Goal: Task Accomplishment & Management: Complete application form

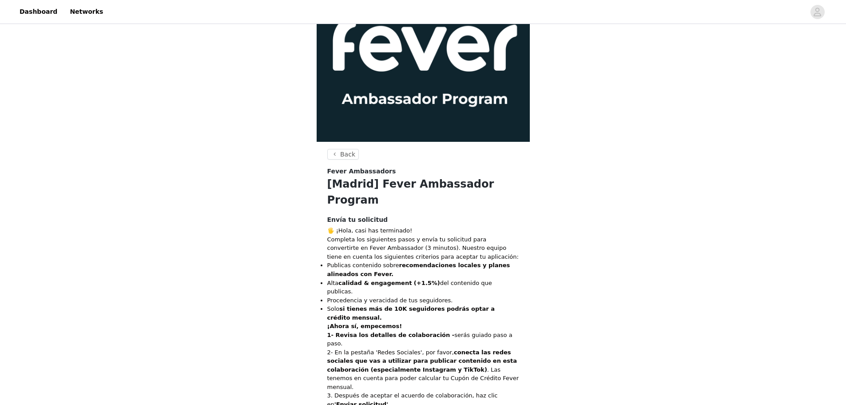
scroll to position [101, 0]
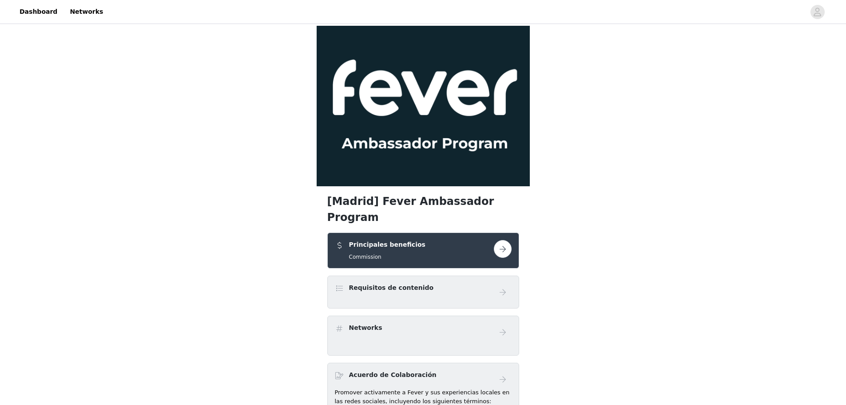
click at [501, 240] on button "button" at bounding box center [503, 249] width 18 height 18
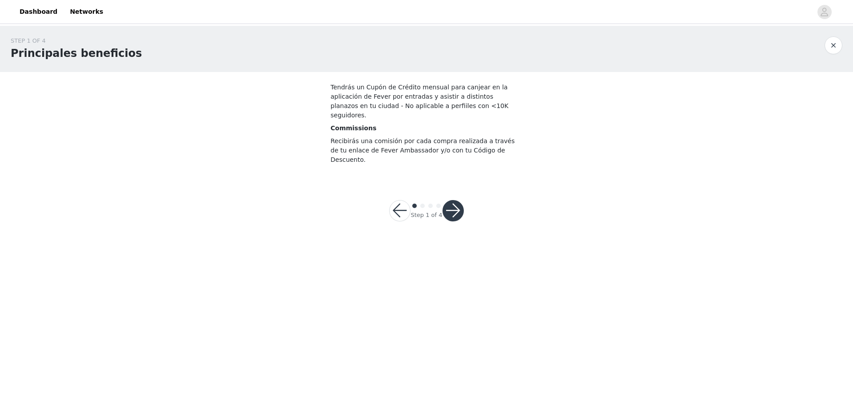
click at [455, 200] on button "button" at bounding box center [452, 210] width 21 height 21
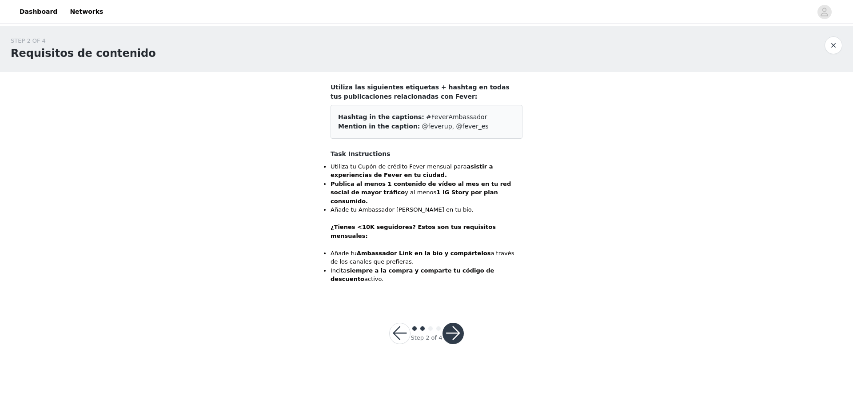
click at [452, 322] on button "button" at bounding box center [452, 332] width 21 height 21
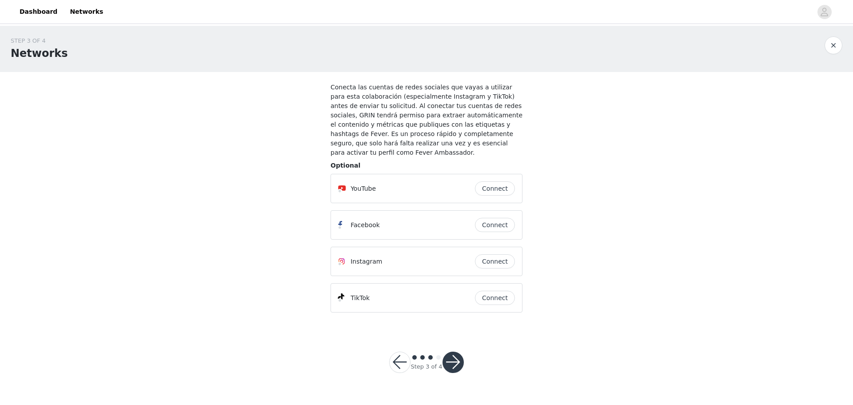
click at [492, 220] on button "Connect" at bounding box center [495, 225] width 40 height 14
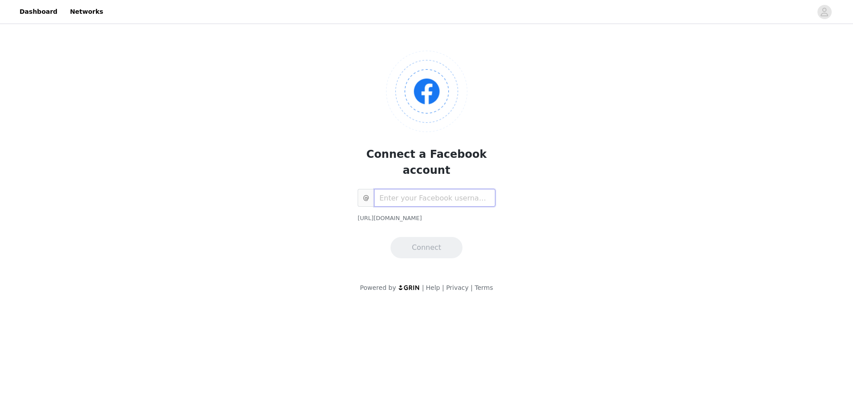
click at [456, 189] on input "text" at bounding box center [434, 198] width 121 height 18
type input "canariaguide"
click at [428, 237] on button "Connect" at bounding box center [426, 247] width 72 height 21
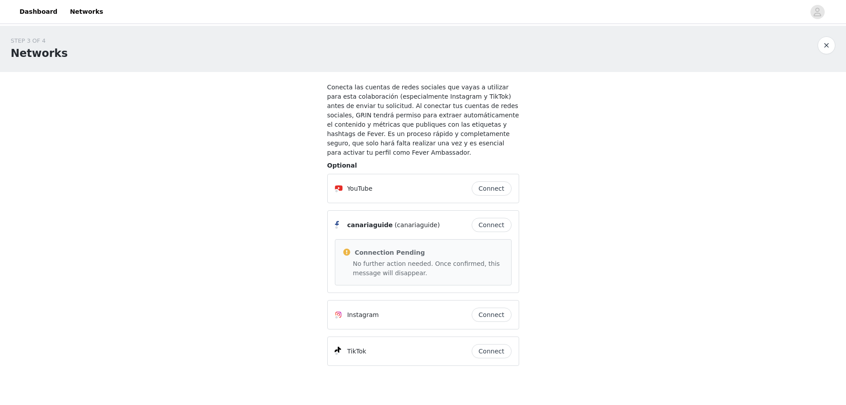
click at [503, 218] on button "Connect" at bounding box center [492, 225] width 40 height 14
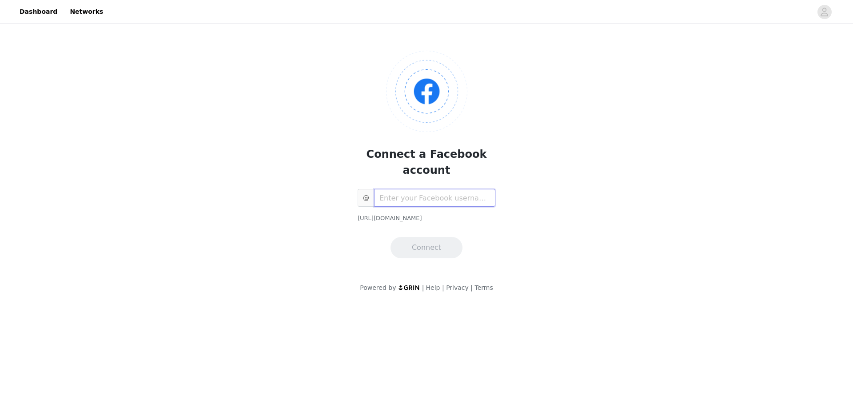
click at [428, 189] on input "text" at bounding box center [434, 198] width 121 height 18
type input "kuzlospanielska"
click at [431, 237] on button "Connect" at bounding box center [426, 247] width 72 height 21
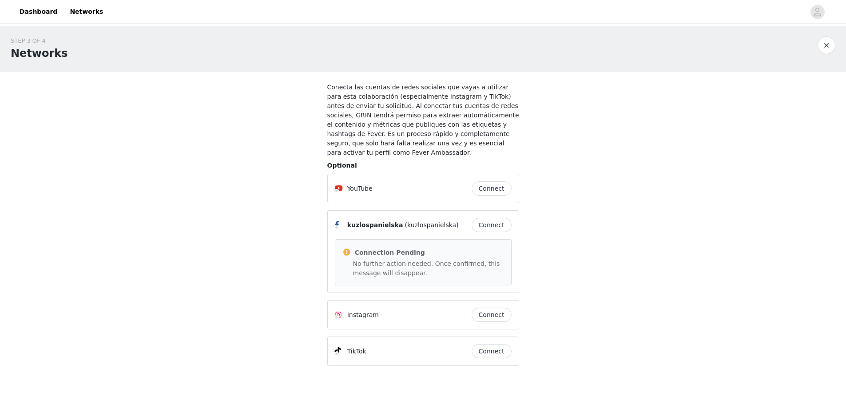
click at [489, 218] on button "Connect" at bounding box center [492, 225] width 40 height 14
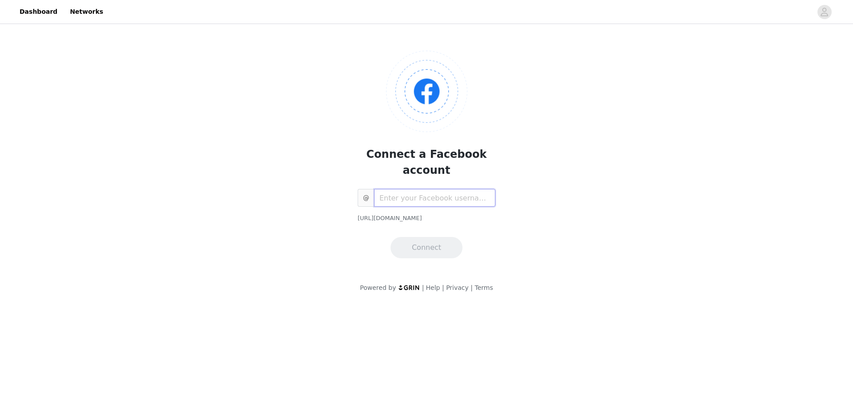
click at [420, 189] on input "text" at bounding box center [434, 198] width 121 height 18
type input "canariaguide"
click at [432, 237] on button "Connect" at bounding box center [426, 247] width 72 height 21
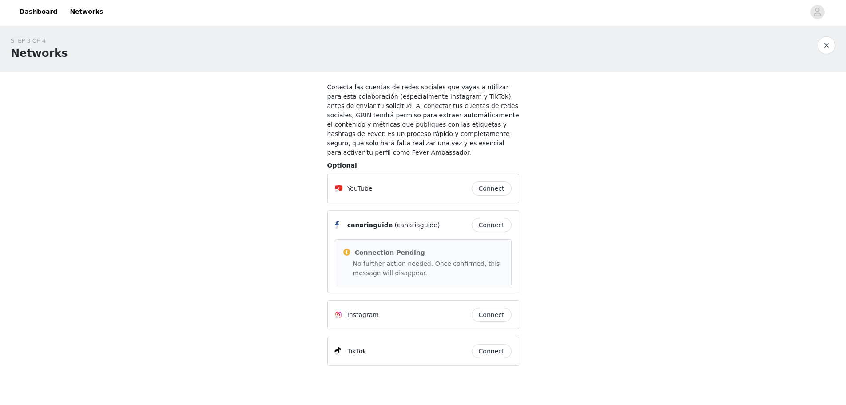
click at [502, 307] on button "Connect" at bounding box center [492, 314] width 40 height 14
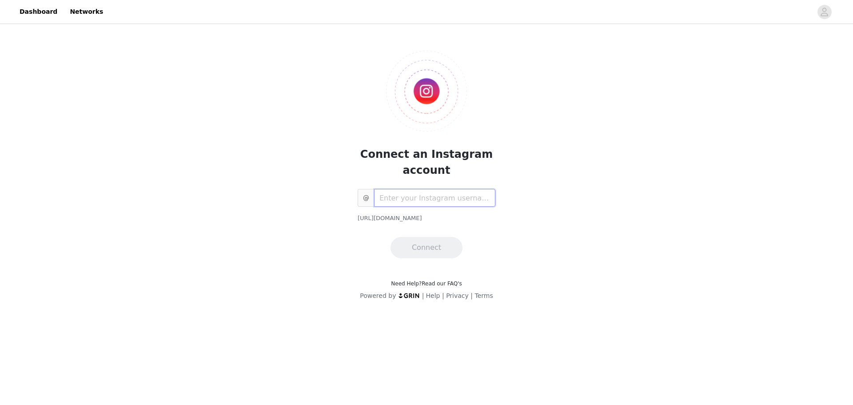
click at [403, 200] on input "text" at bounding box center [434, 198] width 121 height 18
type input "canariaguide"
click at [423, 241] on button "Connect" at bounding box center [426, 247] width 72 height 21
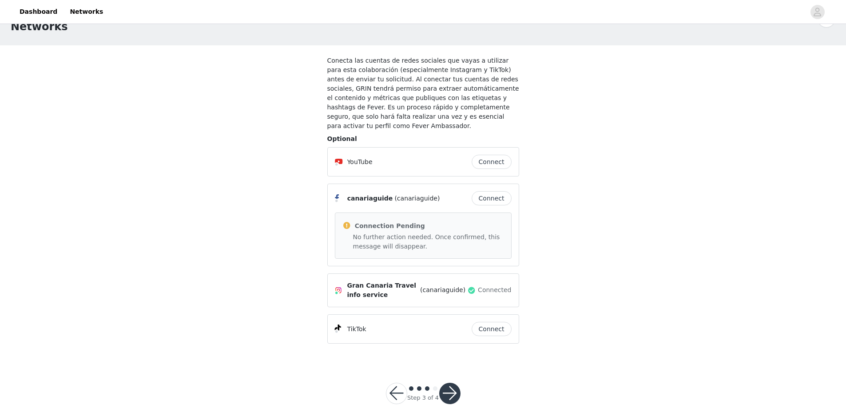
scroll to position [38, 0]
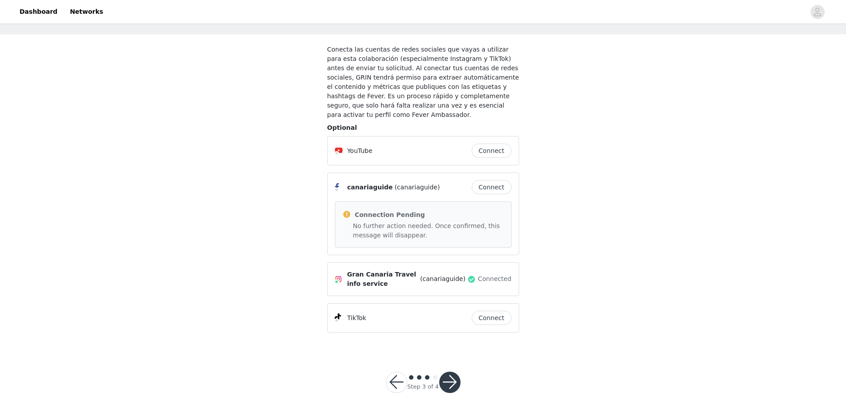
click at [446, 376] on button "button" at bounding box center [449, 381] width 21 height 21
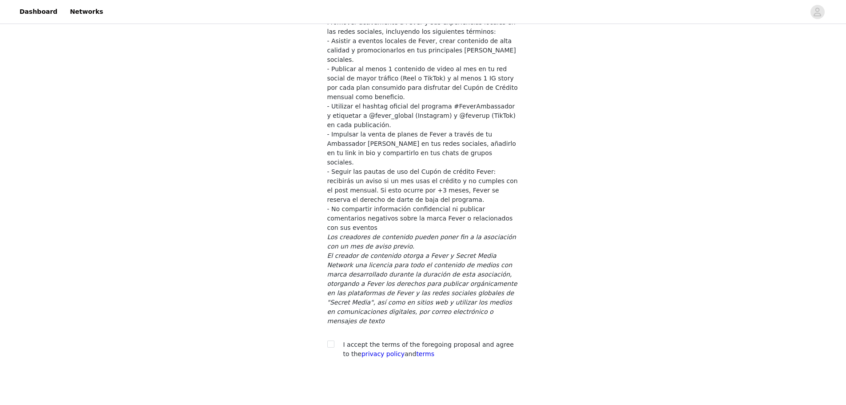
scroll to position [90, 0]
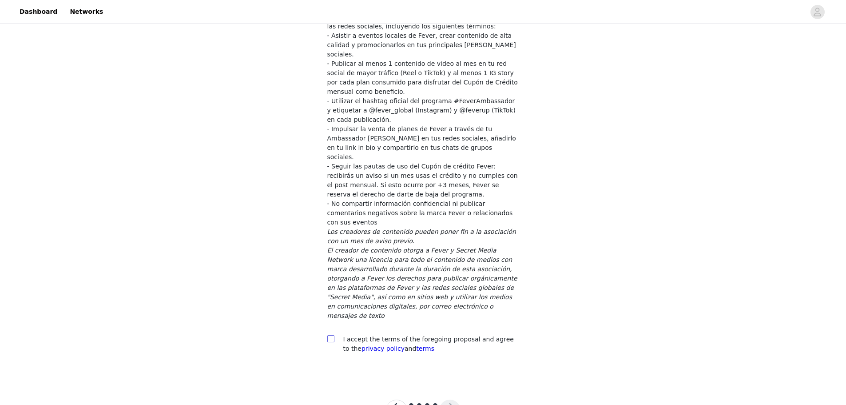
click at [331, 335] on input "checkbox" at bounding box center [330, 338] width 6 height 6
checkbox input "true"
click at [451, 399] on button "button" at bounding box center [449, 409] width 21 height 21
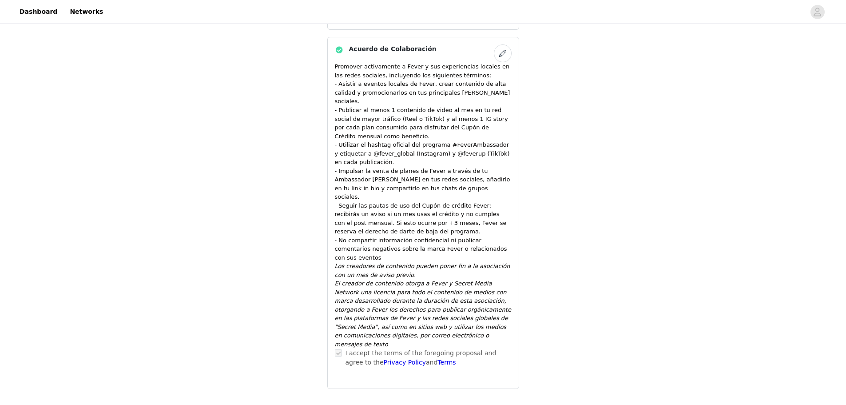
scroll to position [380, 0]
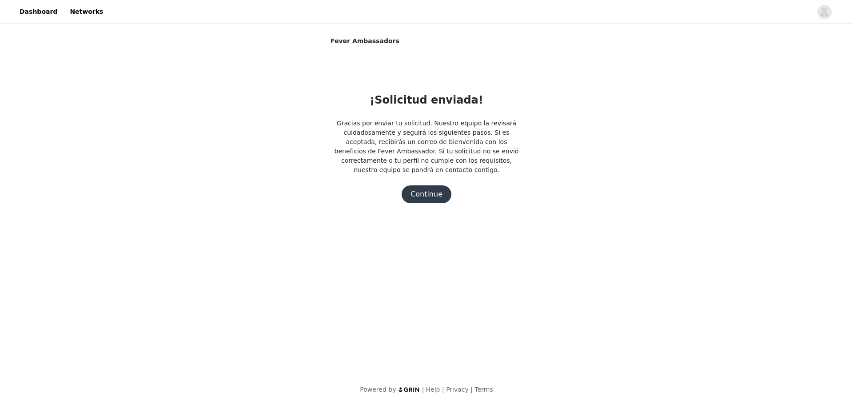
click at [418, 189] on button "Continue" at bounding box center [426, 194] width 50 height 18
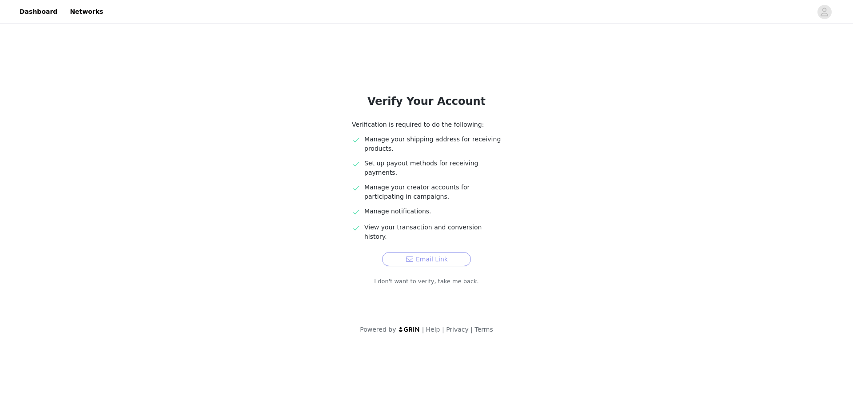
click at [429, 252] on button "Email Link" at bounding box center [426, 259] width 89 height 14
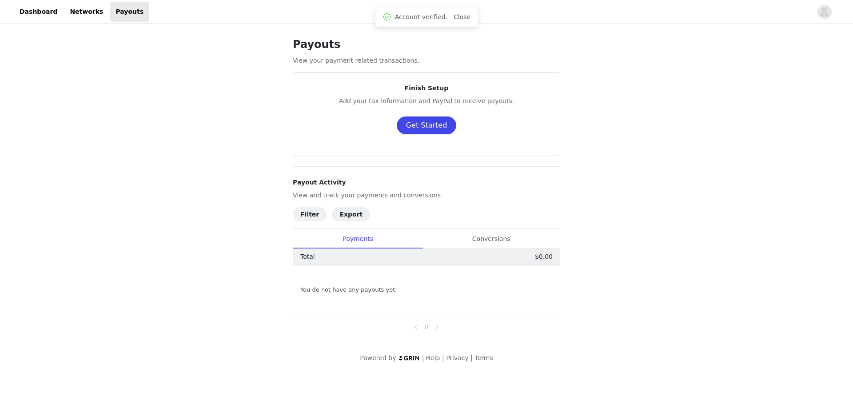
click at [414, 126] on button "Get Started" at bounding box center [427, 125] width 60 height 18
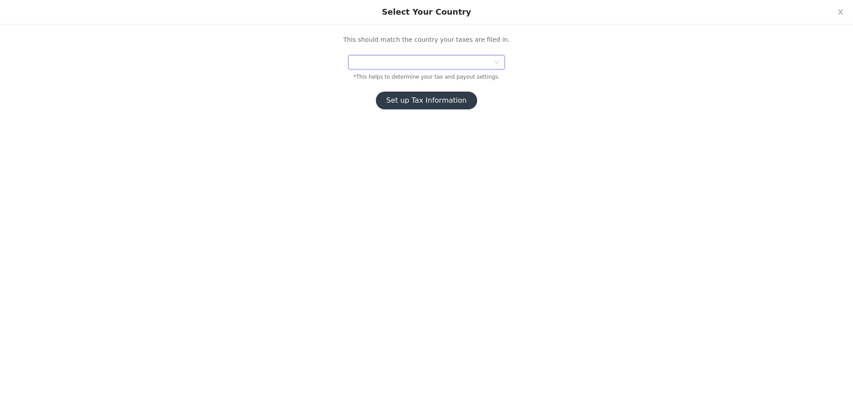
click at [415, 65] on div at bounding box center [423, 62] width 140 height 13
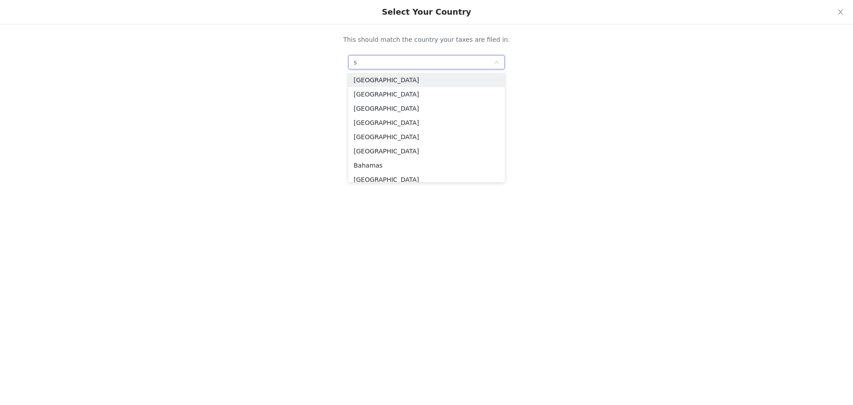
type input "sp"
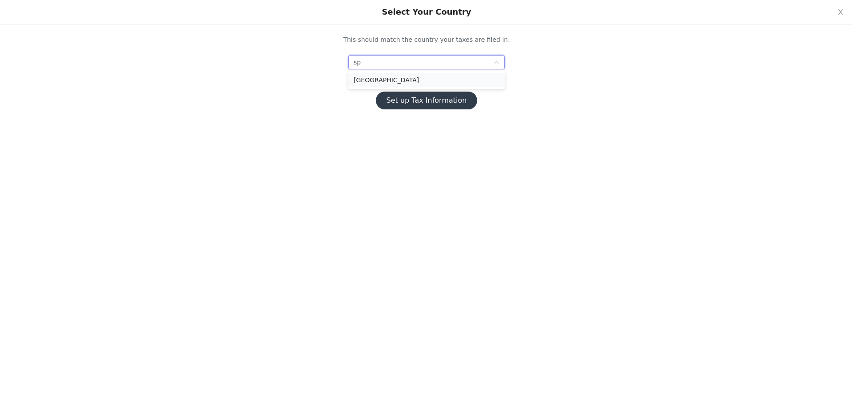
click at [399, 77] on li "Spain" at bounding box center [426, 80] width 156 height 14
click at [424, 100] on button "Set up Tax Information" at bounding box center [427, 100] width 102 height 18
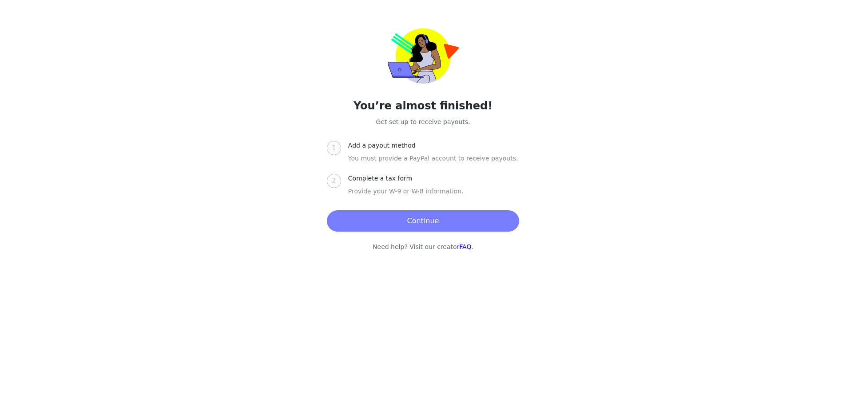
click at [416, 219] on button "Continue" at bounding box center [423, 220] width 192 height 21
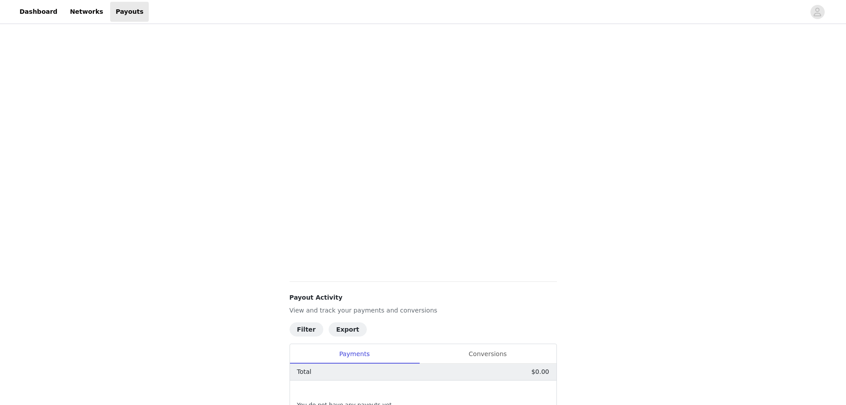
scroll to position [89, 0]
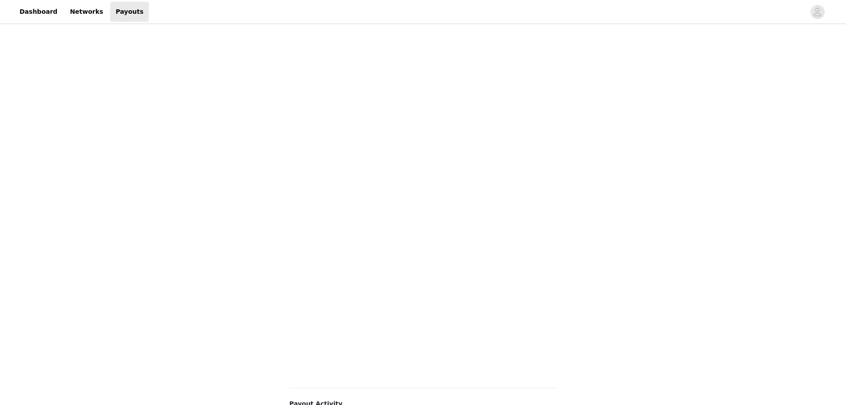
click at [244, 188] on div "Payouts View your payment related transactions. Payout Activity View and track …" at bounding box center [423, 265] width 846 height 657
click at [271, 257] on div "Payouts View your payment related transactions. Payout Activity View and track …" at bounding box center [423, 279] width 846 height 685
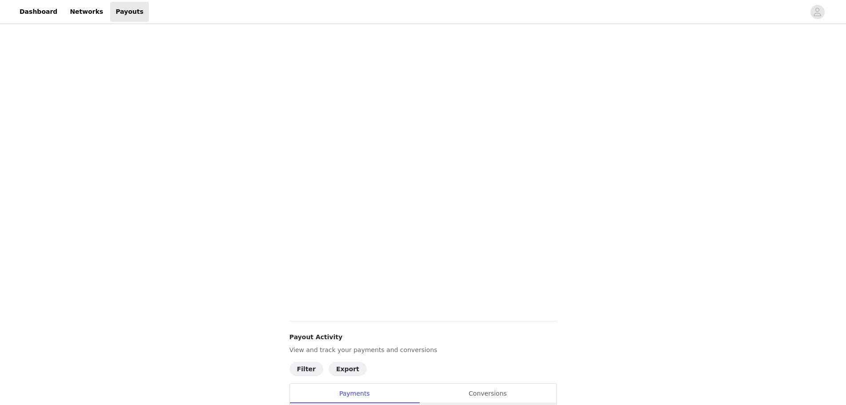
scroll to position [259, 0]
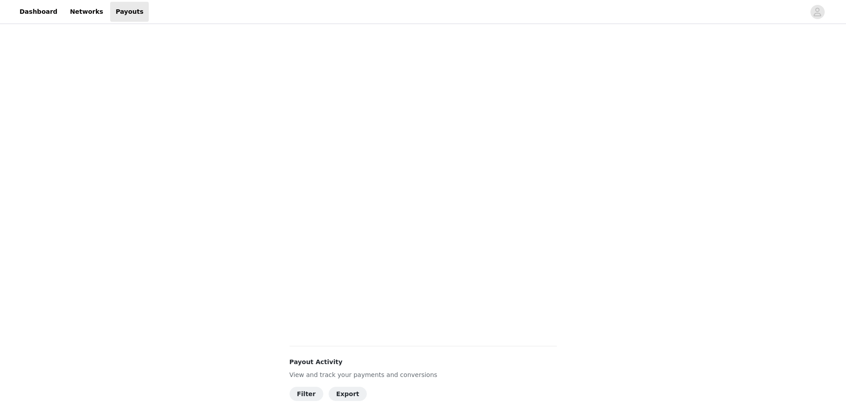
click at [206, 224] on div "Payouts View your payment related transactions. Payout Activity View and track …" at bounding box center [423, 159] width 846 height 786
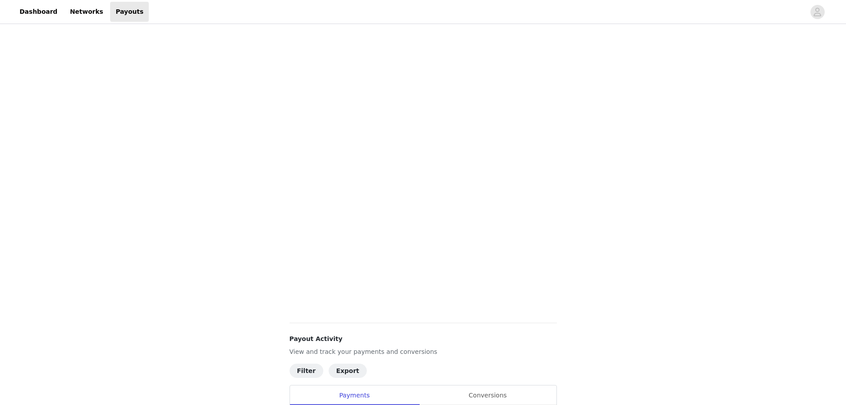
click at [253, 223] on div "Payouts View your payment related transactions. Payout Activity View and track …" at bounding box center [423, 77] width 846 height 903
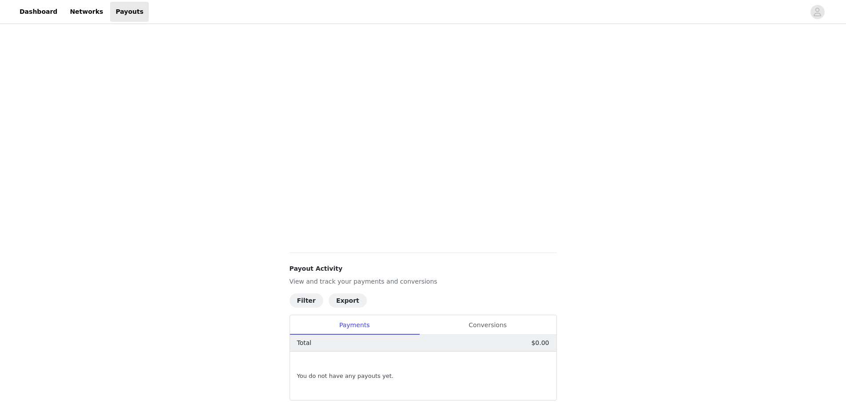
scroll to position [0, 0]
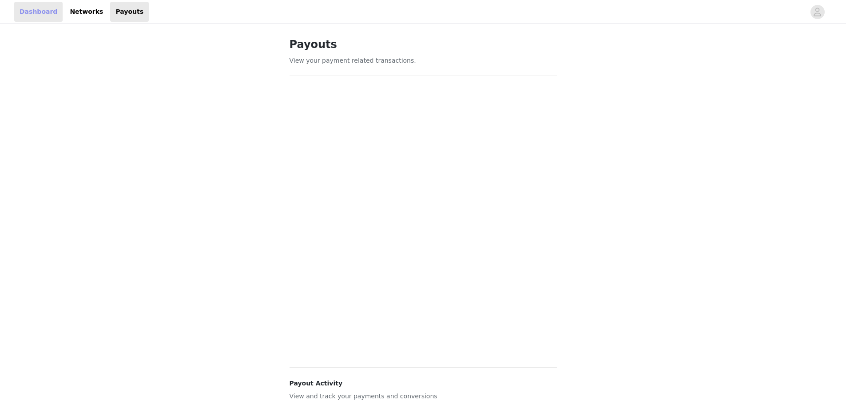
click at [31, 8] on link "Dashboard" at bounding box center [38, 12] width 48 height 20
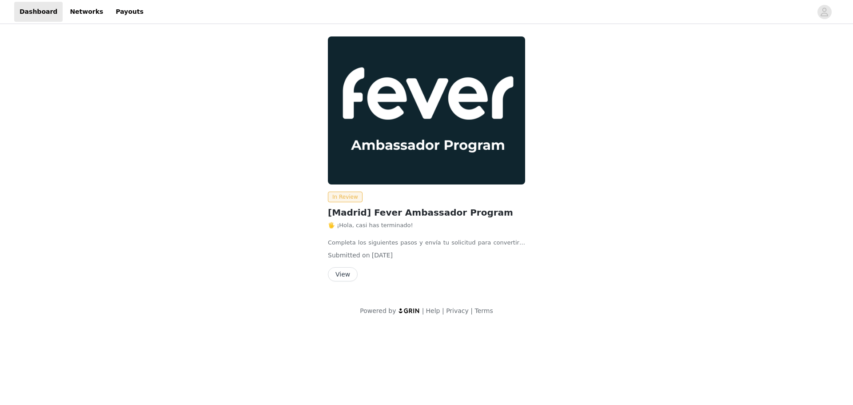
click at [344, 274] on button "View" at bounding box center [343, 274] width 30 height 14
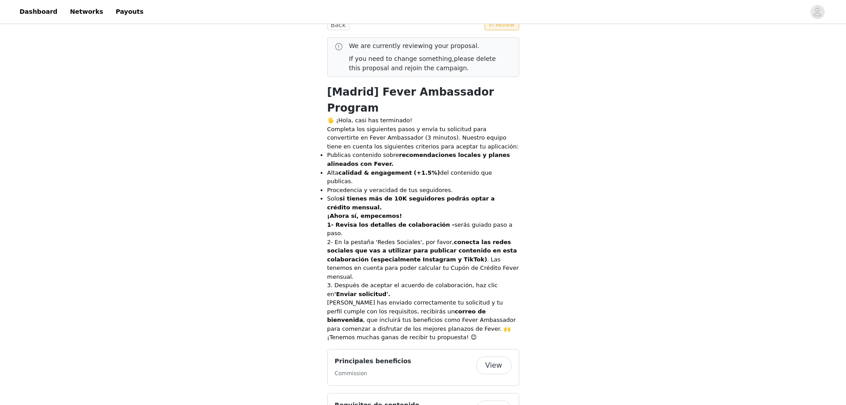
scroll to position [129, 0]
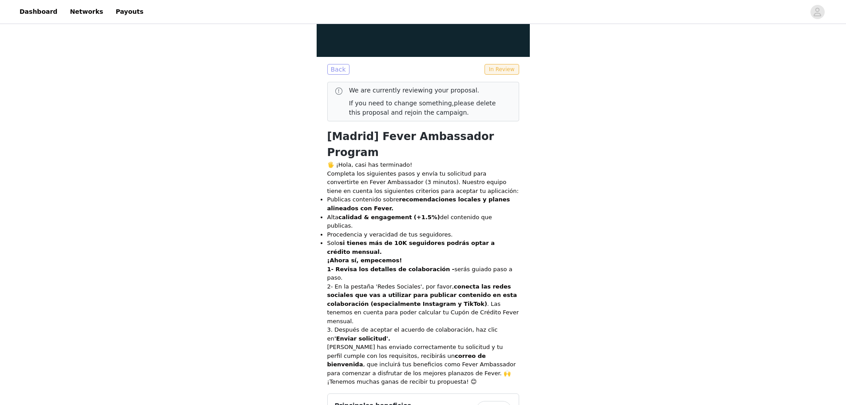
click at [335, 65] on button "Back" at bounding box center [338, 69] width 22 height 11
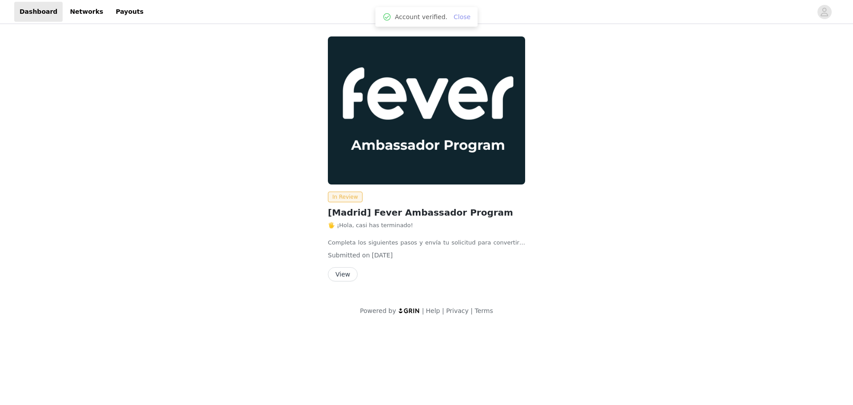
click at [460, 15] on link "Close" at bounding box center [461, 16] width 17 height 7
